Goal: Find specific page/section: Find specific page/section

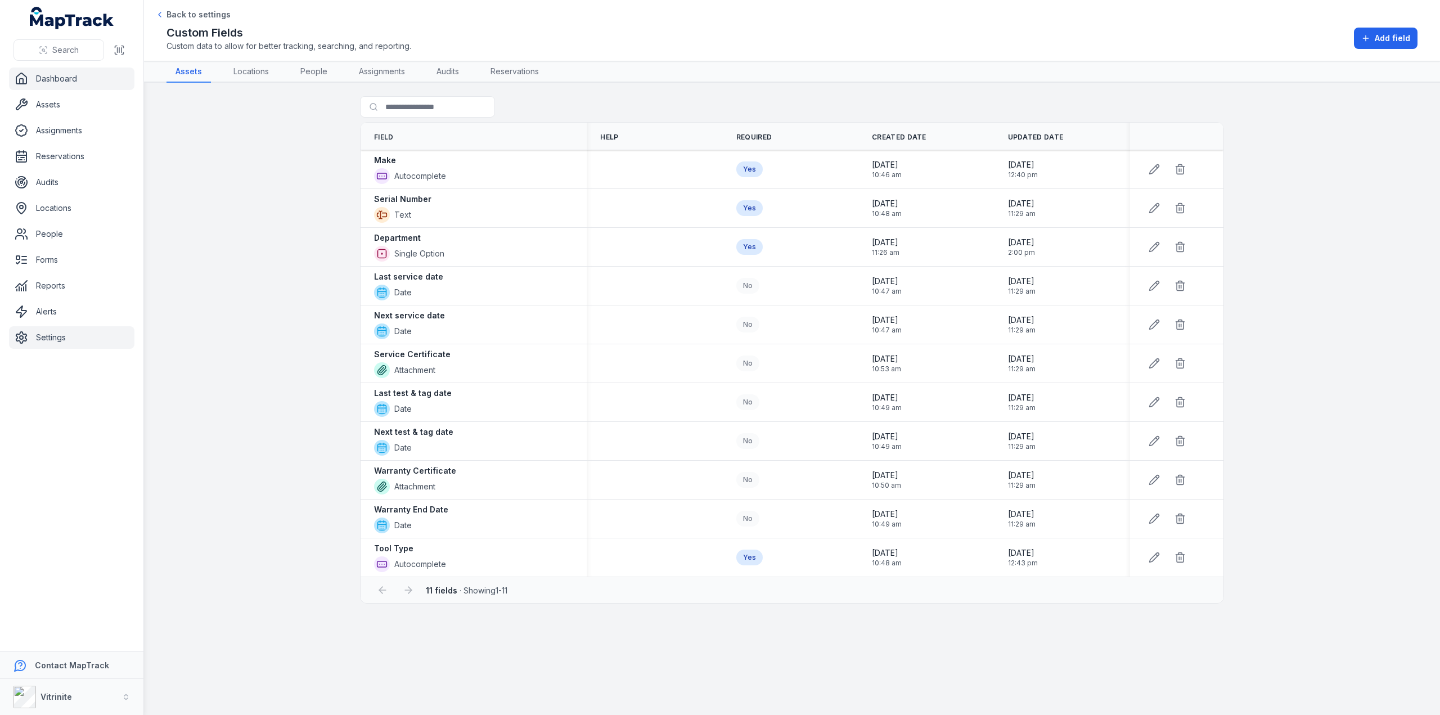
click at [40, 80] on link "Dashboard" at bounding box center [71, 79] width 125 height 23
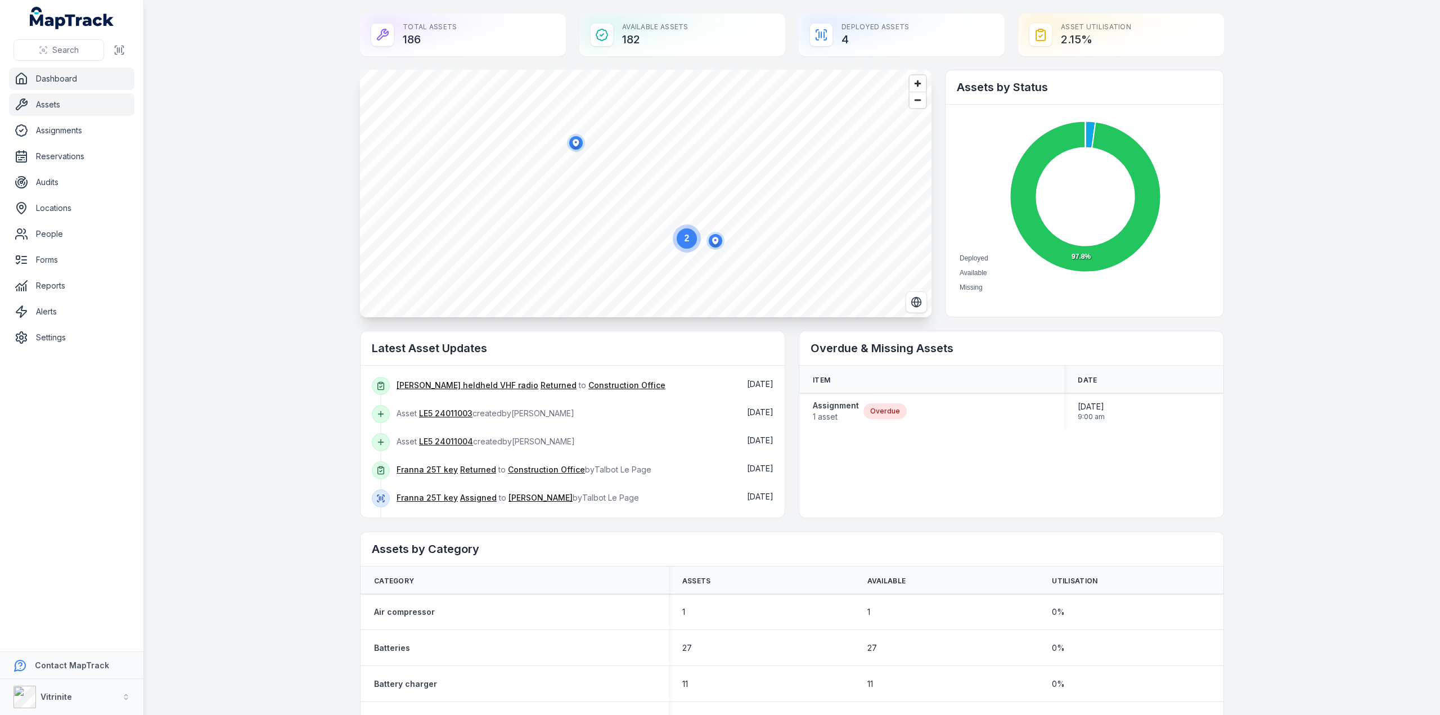
click at [48, 103] on link "Assets" at bounding box center [71, 104] width 125 height 23
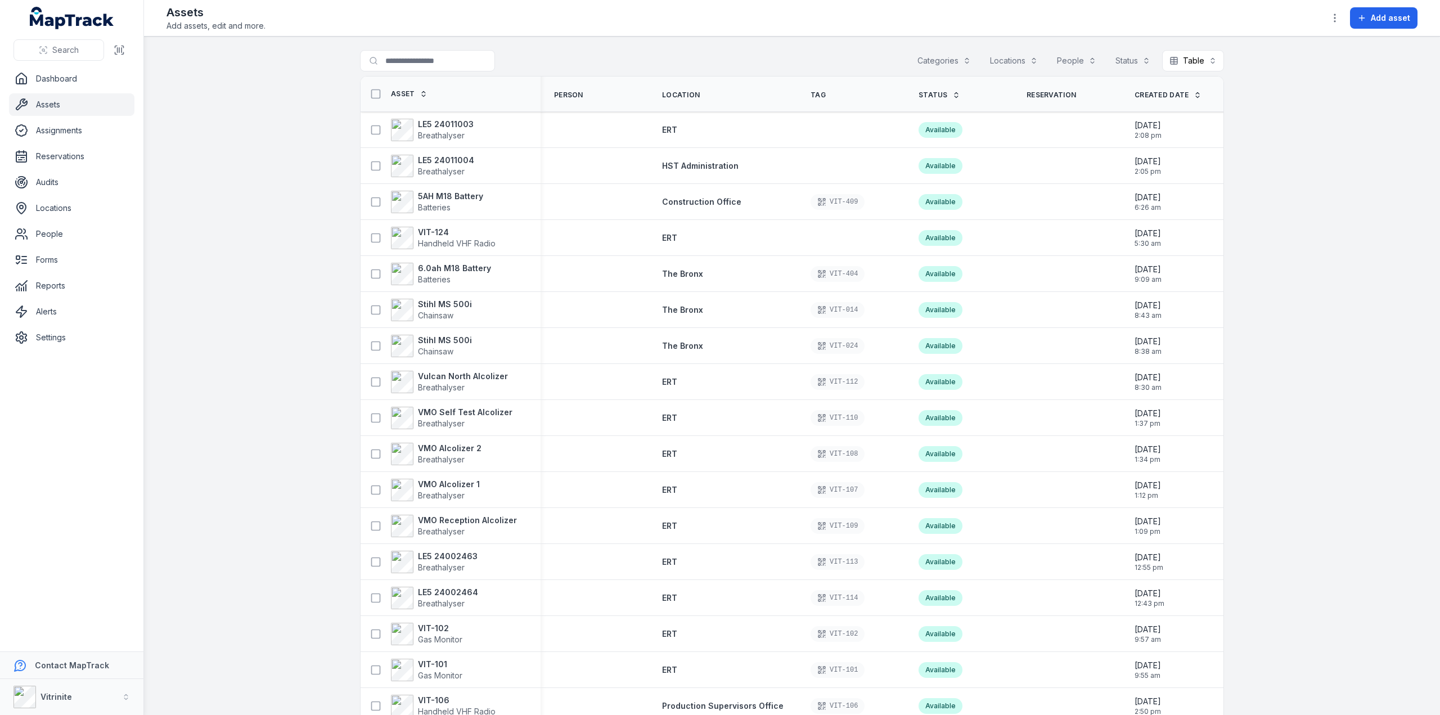
click at [952, 93] on icon at bounding box center [956, 95] width 8 height 8
